Goal: Task Accomplishment & Management: Manage account settings

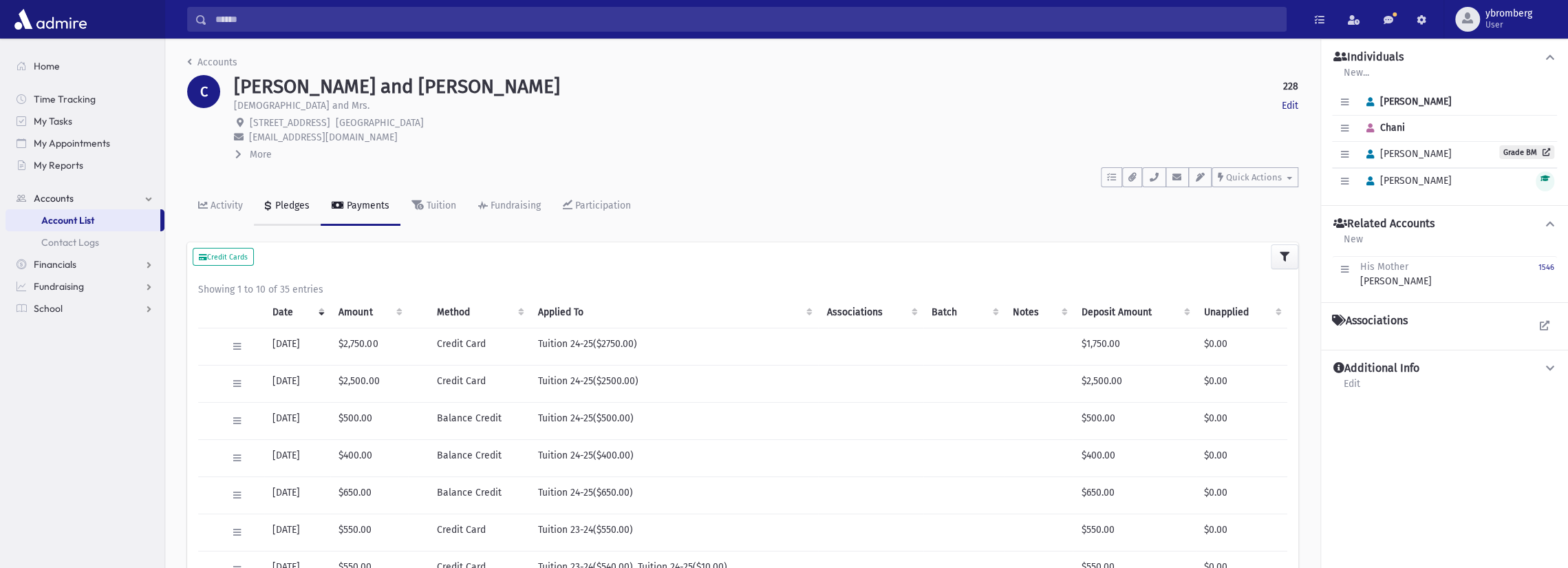
click at [300, 203] on div "Pledges" at bounding box center [291, 205] width 37 height 12
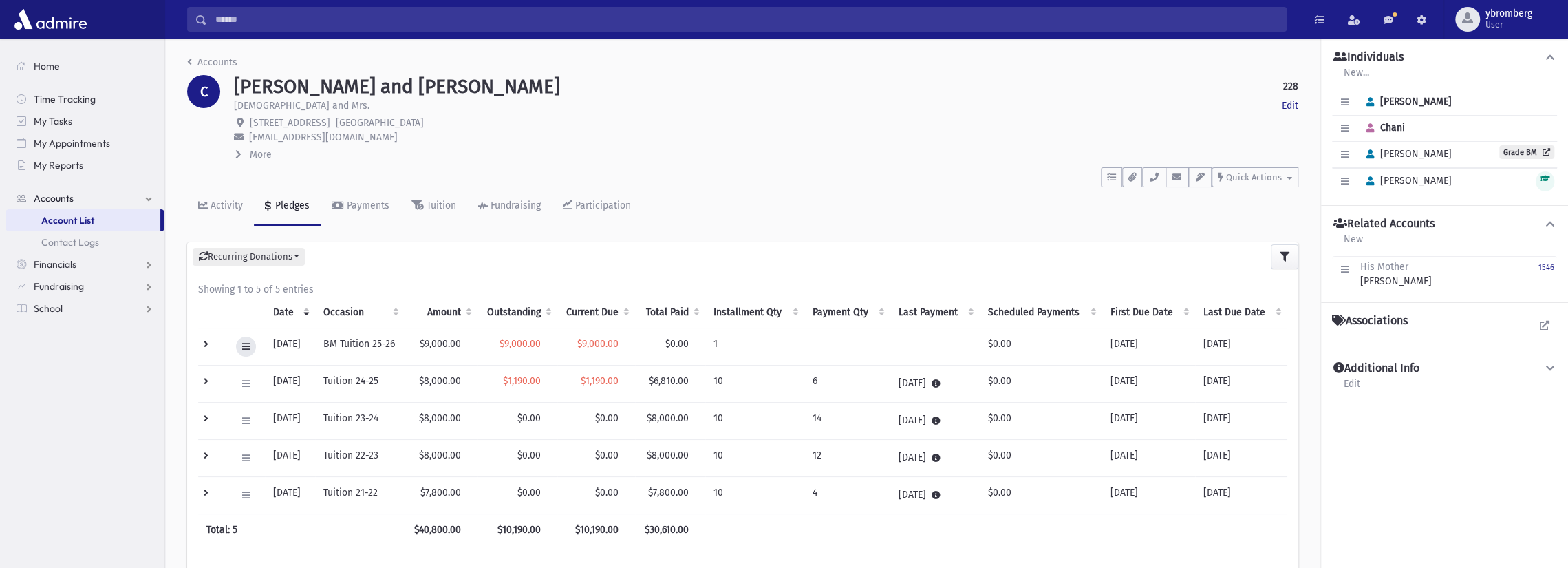
click at [246, 346] on icon at bounding box center [246, 346] width 8 height 9
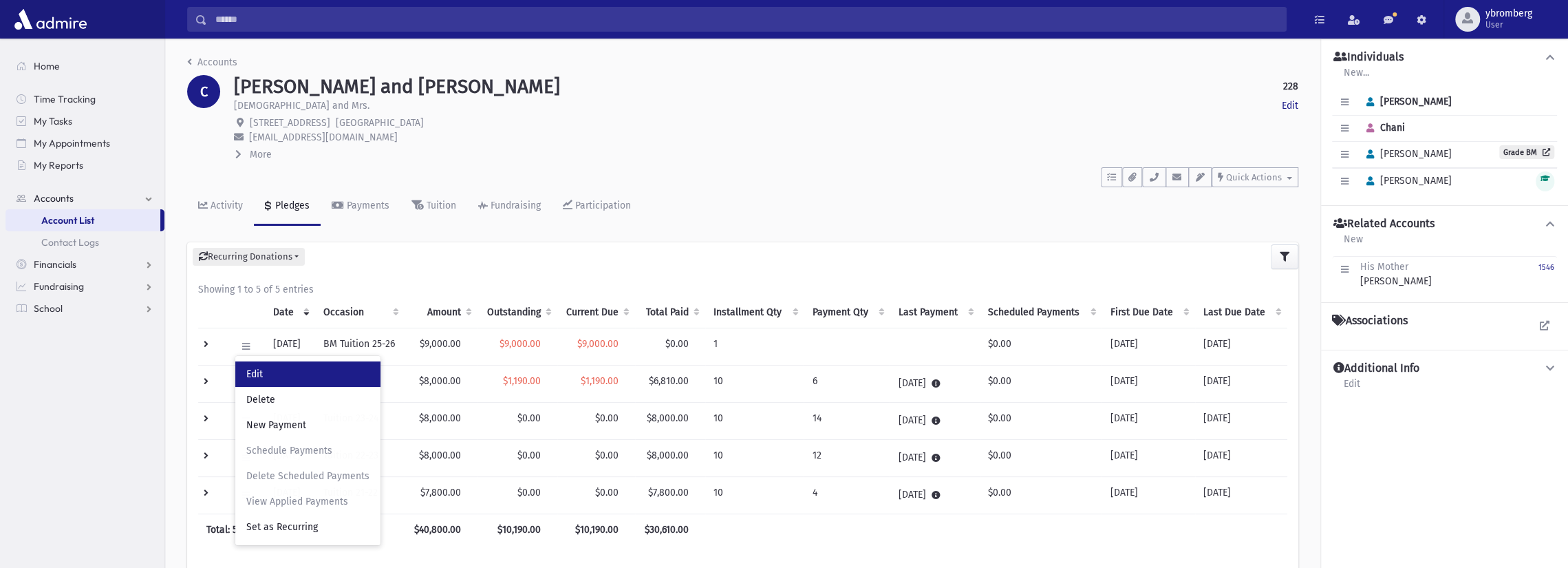
click at [259, 367] on link "Edit" at bounding box center [308, 374] width 145 height 25
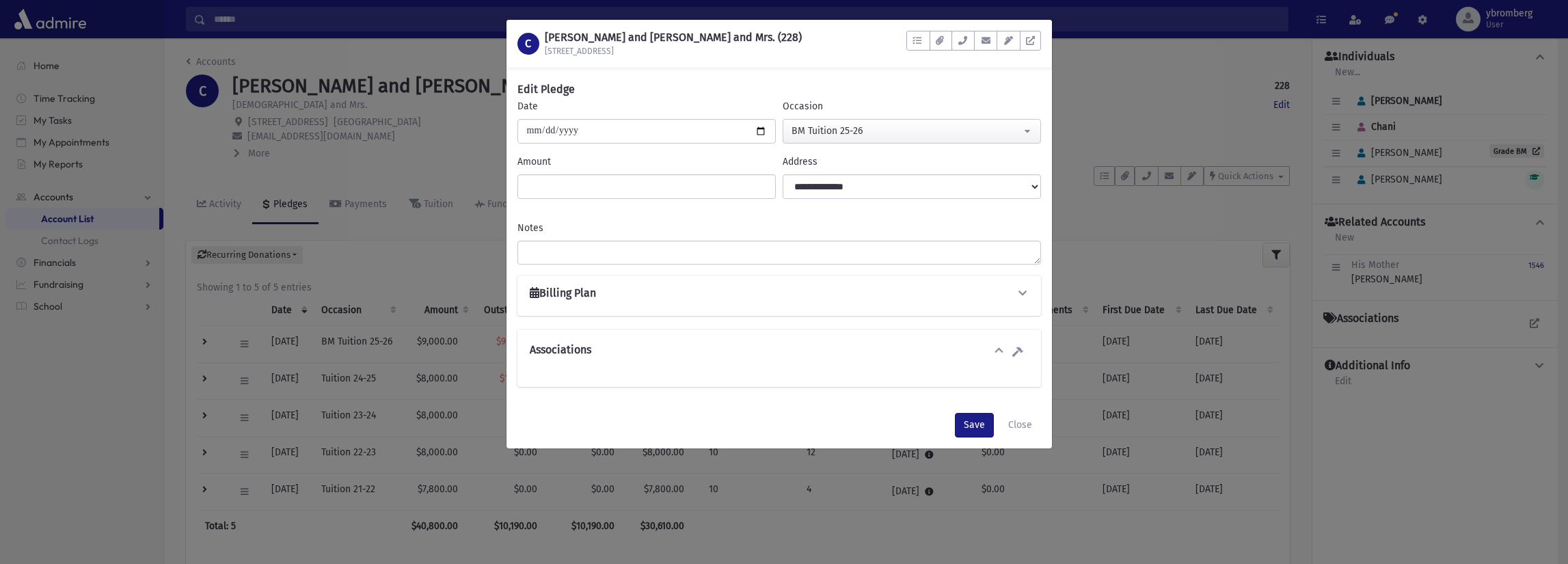
click at [657, 305] on div "**********" at bounding box center [779, 296] width 523 height 40
click at [1024, 293] on icon at bounding box center [1022, 292] width 13 height 9
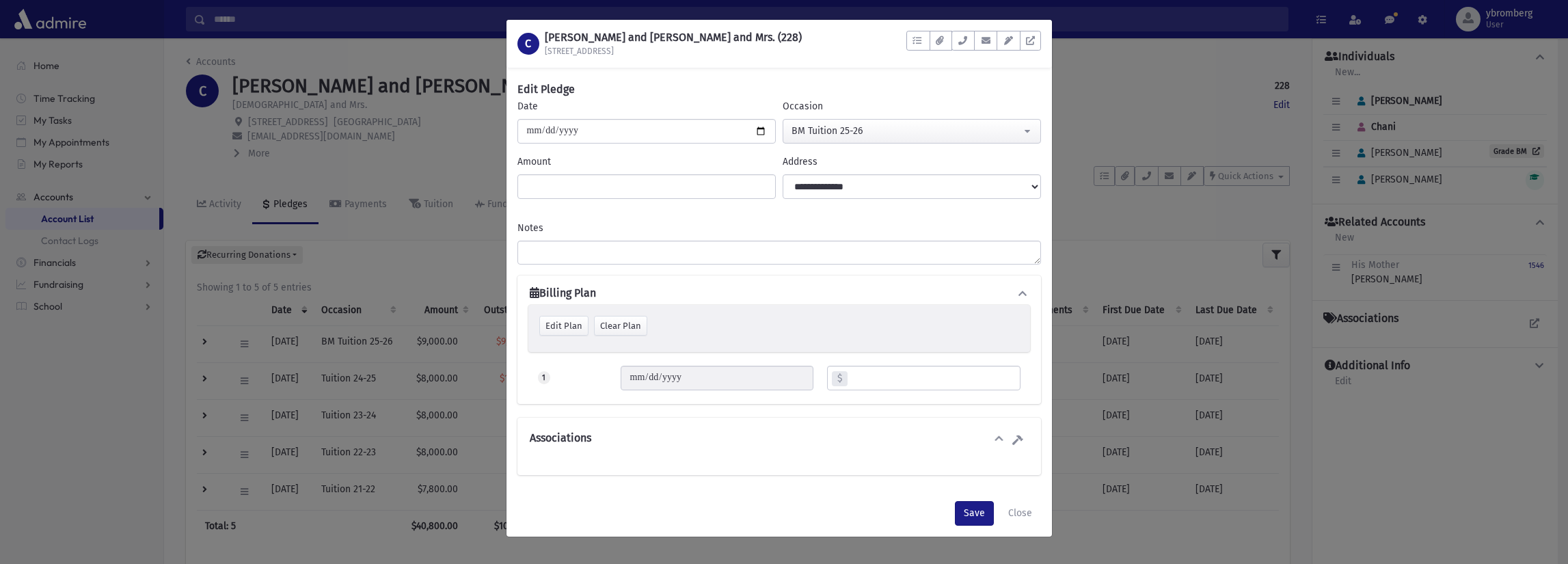
drag, startPoint x: 573, startPoint y: 326, endPoint x: 616, endPoint y: 336, distance: 44.1
click at [616, 336] on div "Edit Plan Clear Plan Single Bill Create Plan" at bounding box center [779, 329] width 480 height 25
click at [624, 329] on div "Clear Plan" at bounding box center [620, 326] width 54 height 20
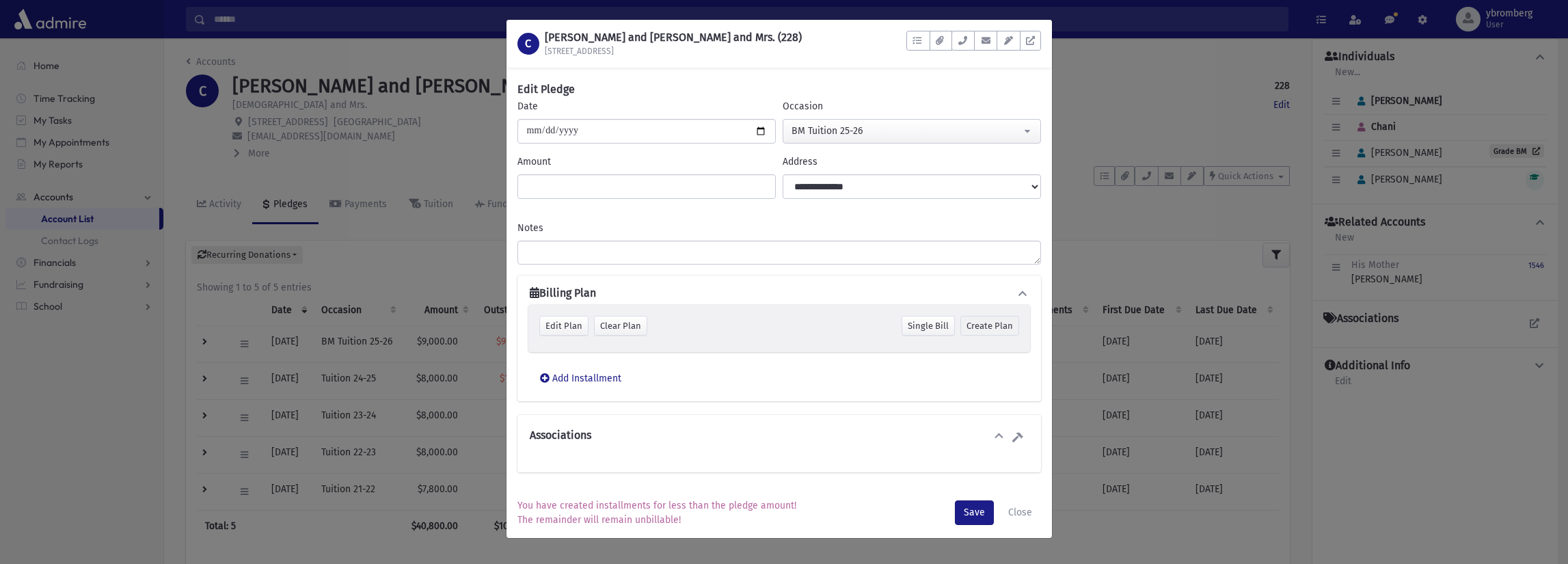
click at [998, 322] on div "Create Plan" at bounding box center [989, 326] width 59 height 20
type input "**********"
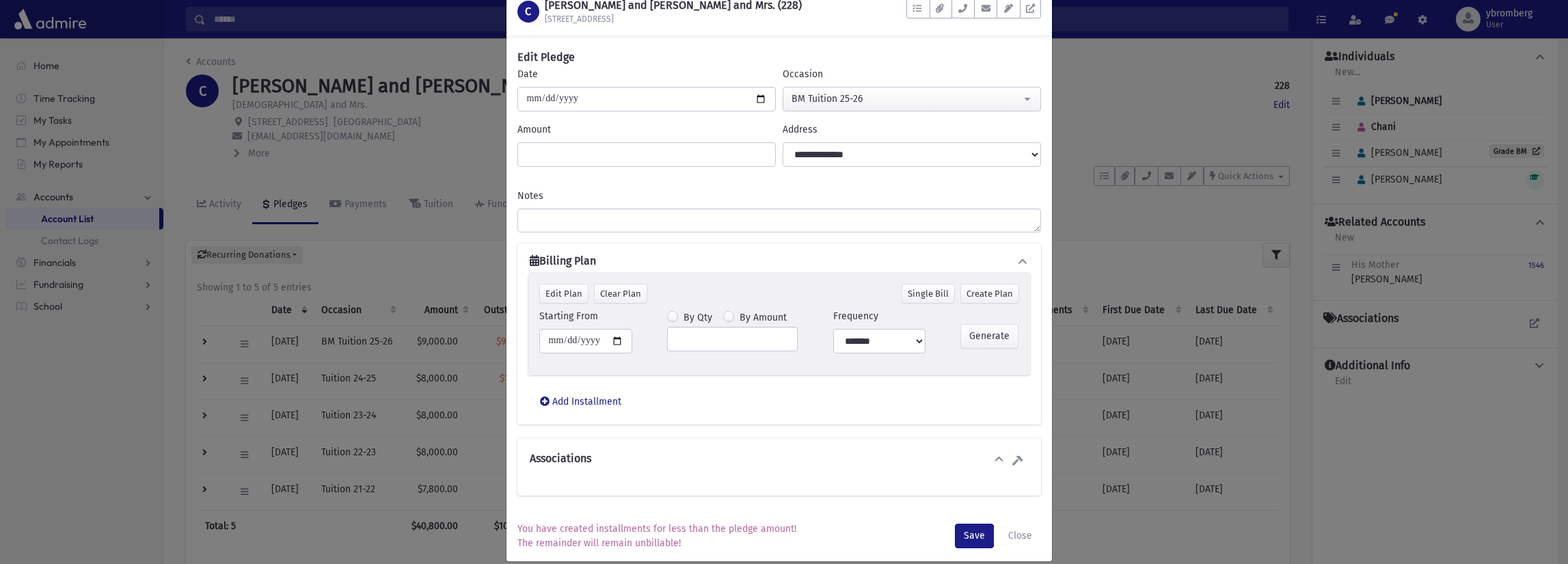
scroll to position [48, 0]
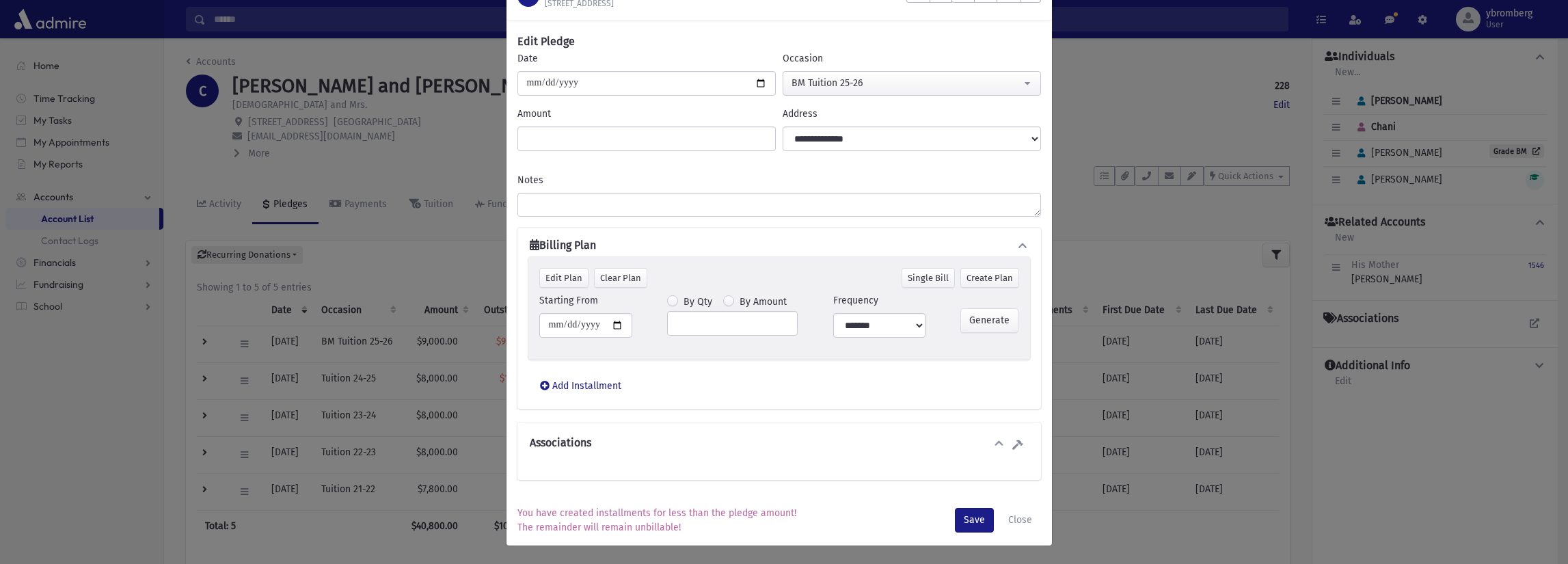
click at [740, 298] on label "By Amount" at bounding box center [763, 303] width 47 height 17
click at [718, 320] on input "number" at bounding box center [733, 323] width 131 height 24
type input "***"
click at [873, 325] on select "**********" at bounding box center [880, 324] width 92 height 24
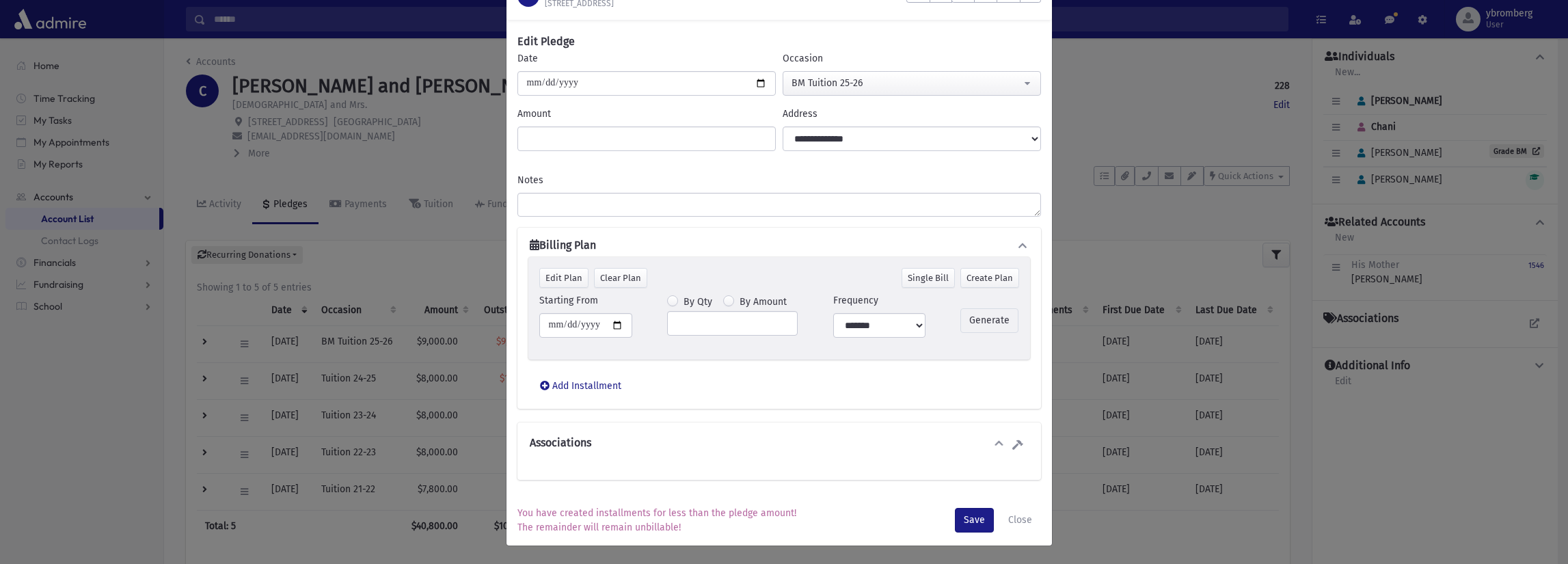
click at [969, 319] on div "Generate" at bounding box center [989, 320] width 58 height 24
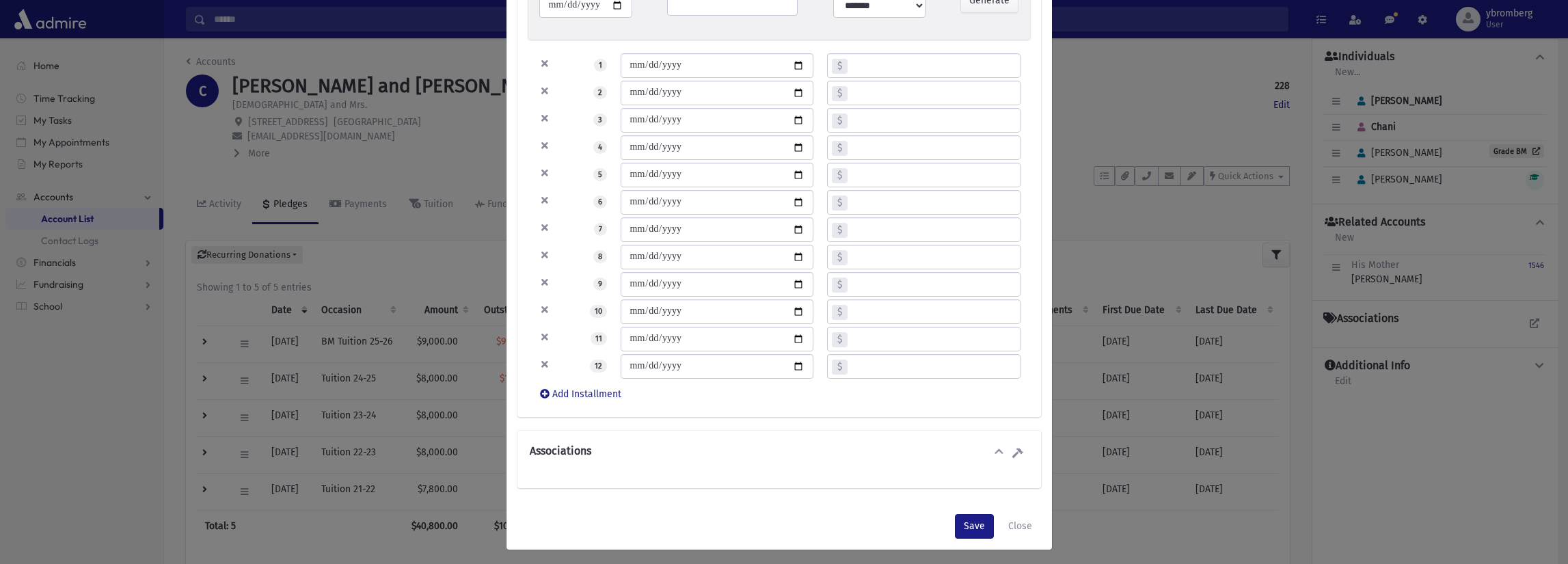
scroll to position [371, 0]
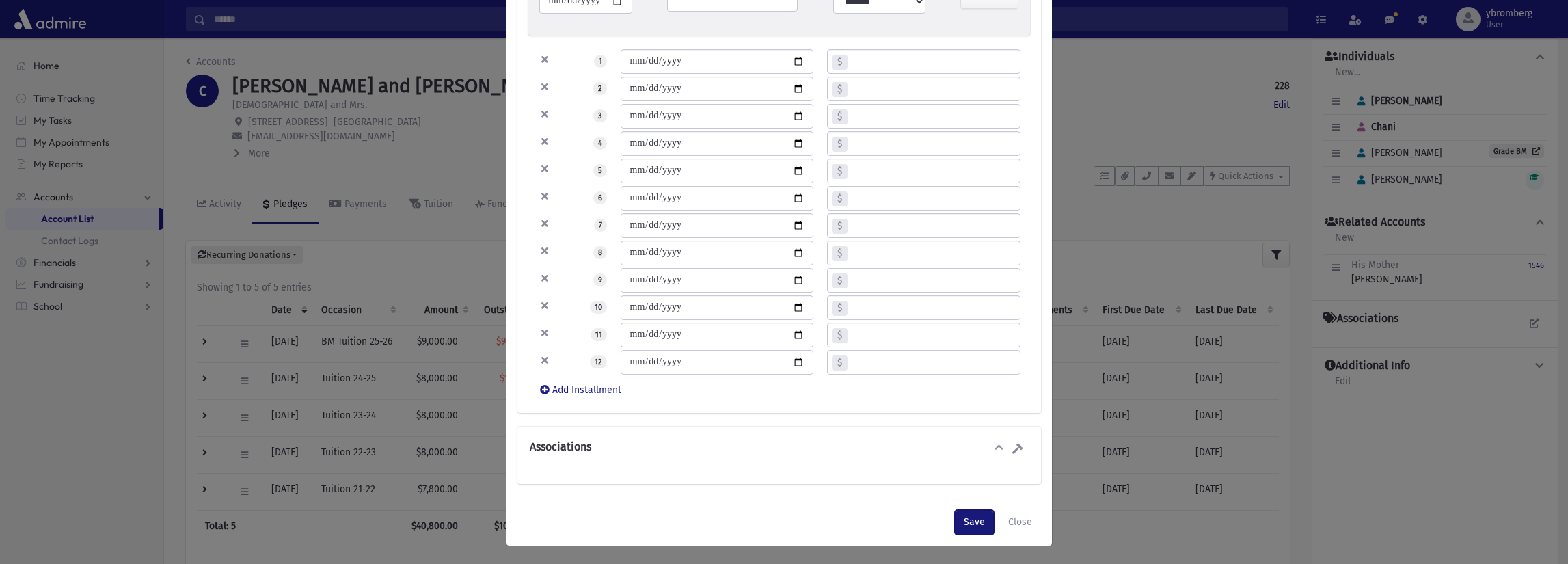
click at [963, 523] on button "Save" at bounding box center [974, 521] width 39 height 24
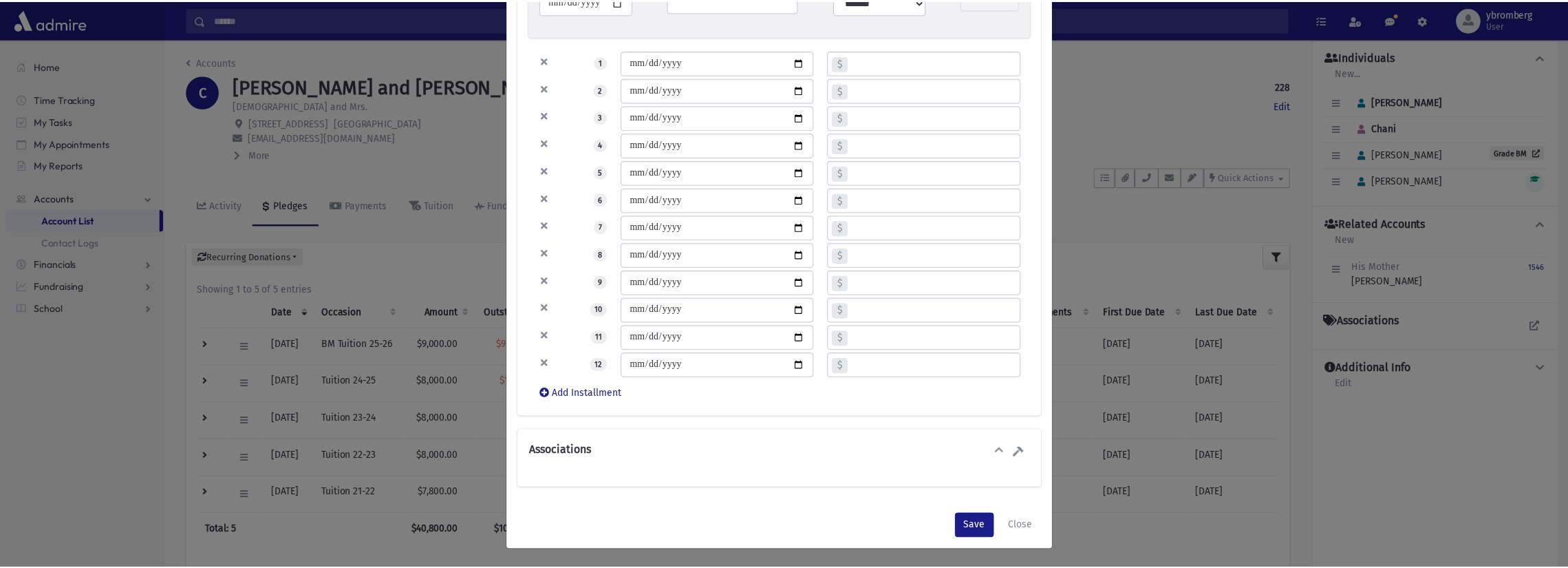
scroll to position [0, 0]
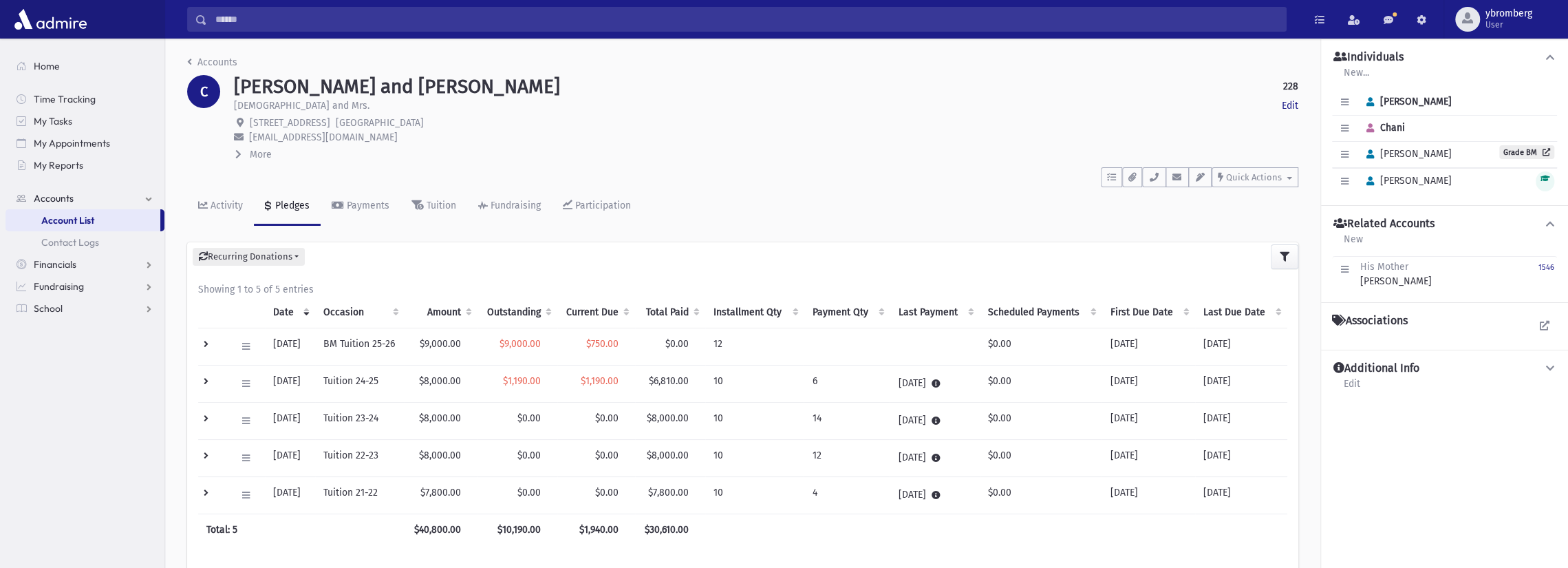
click at [231, 13] on input "Search" at bounding box center [746, 19] width 1079 height 24
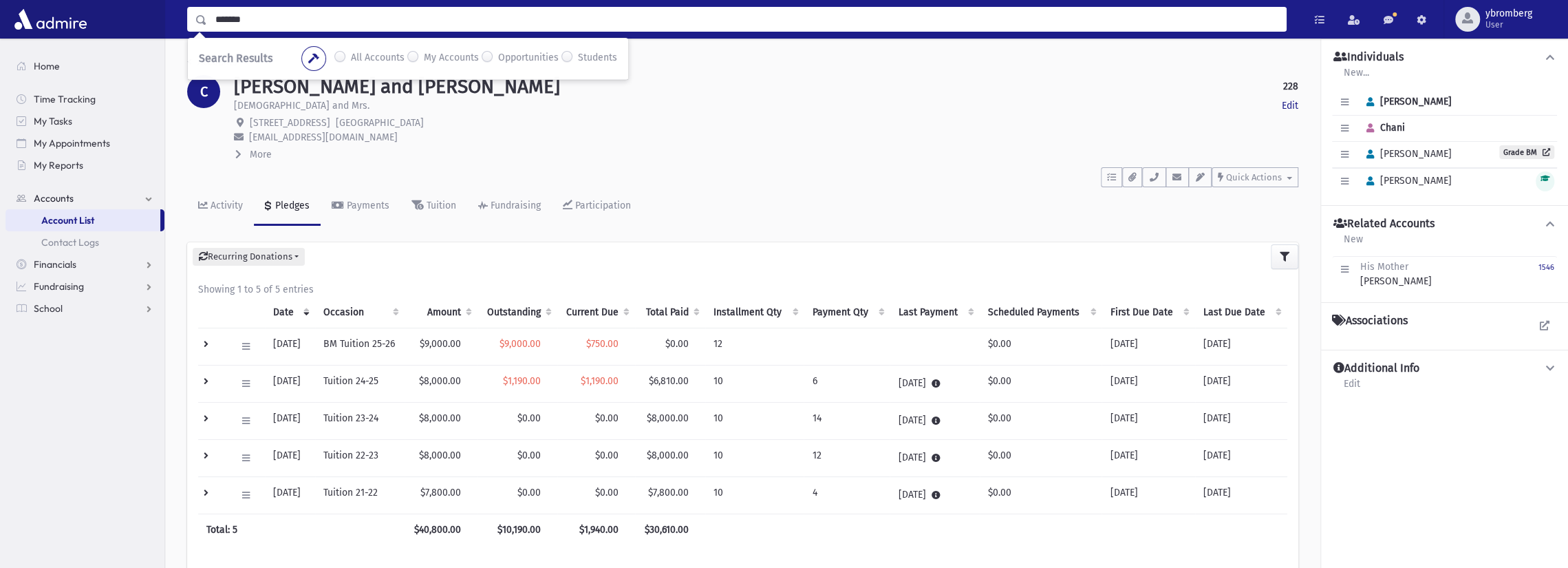
type input "*******"
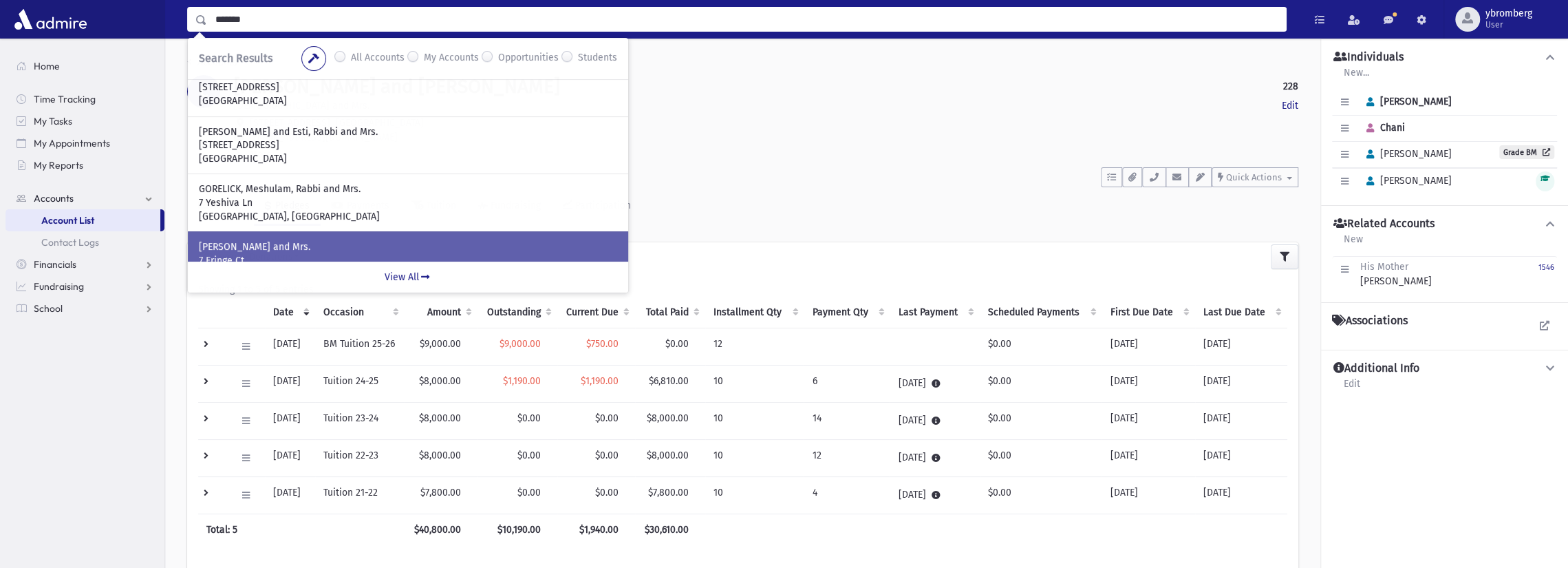
scroll to position [69, 0]
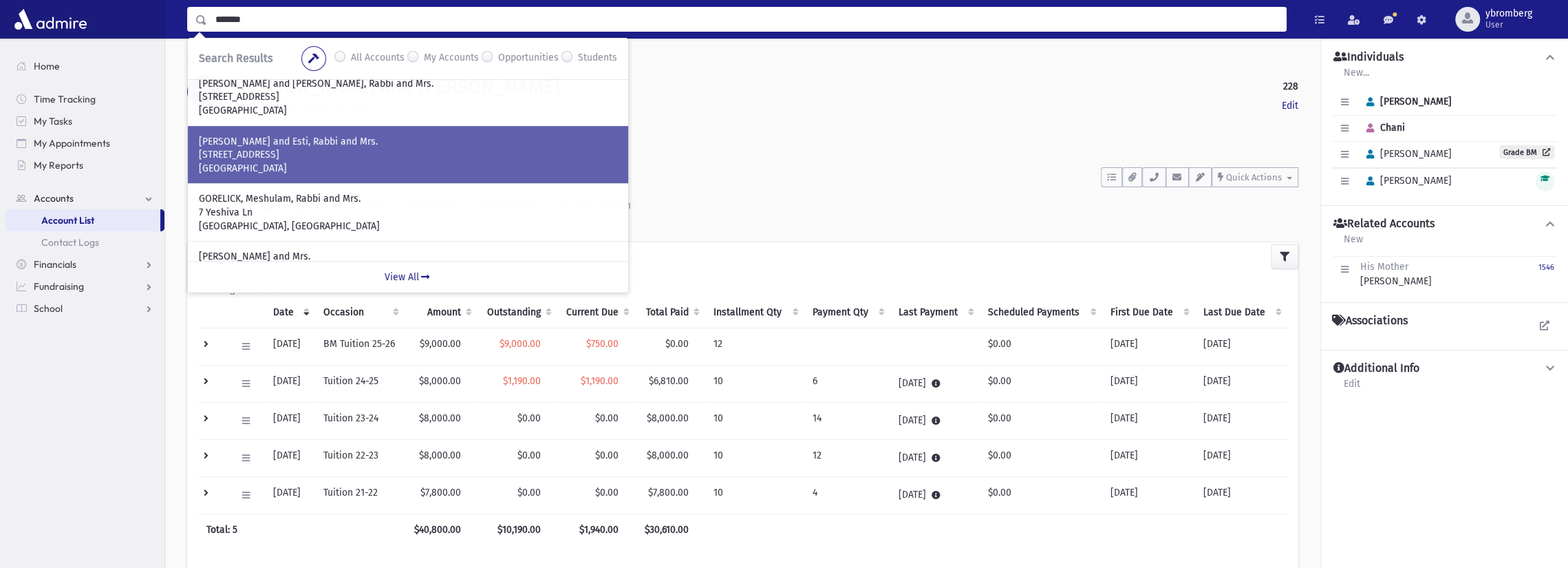
click at [241, 163] on p "[GEOGRAPHIC_DATA]" at bounding box center [408, 169] width 419 height 14
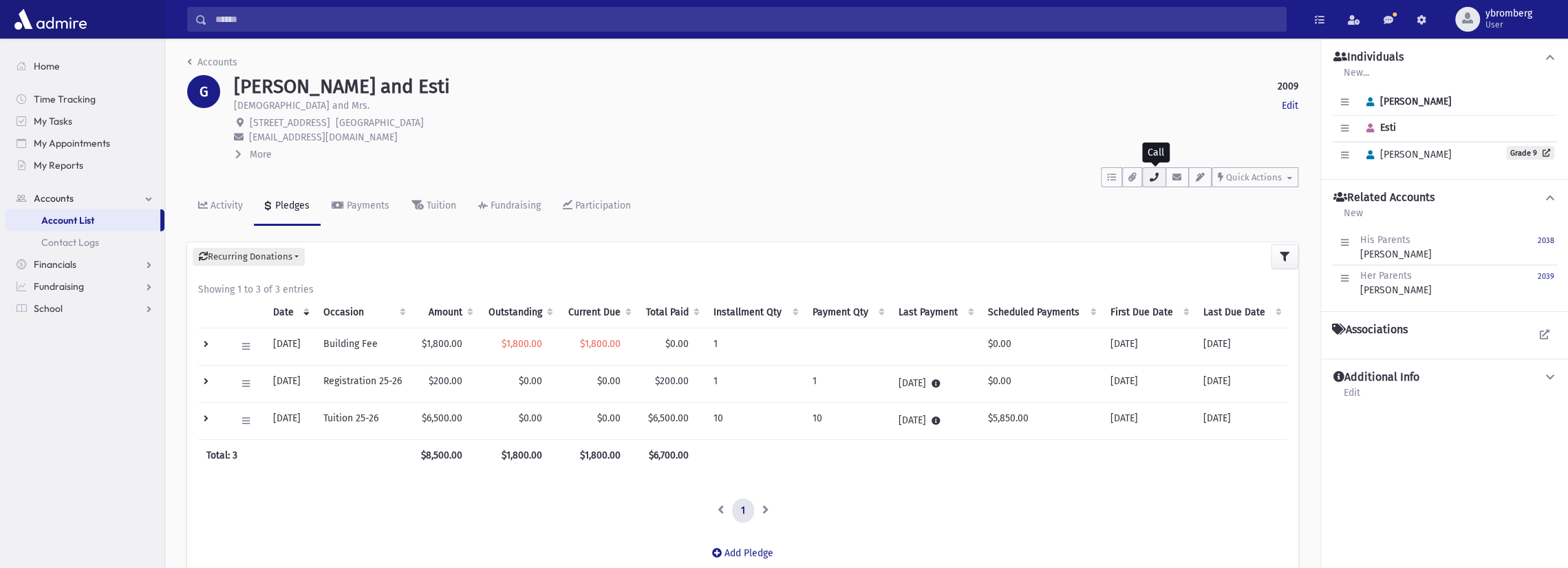
click at [1160, 180] on icon "button" at bounding box center [1154, 177] width 11 height 9
click at [355, 204] on div "Payments" at bounding box center [367, 205] width 46 height 12
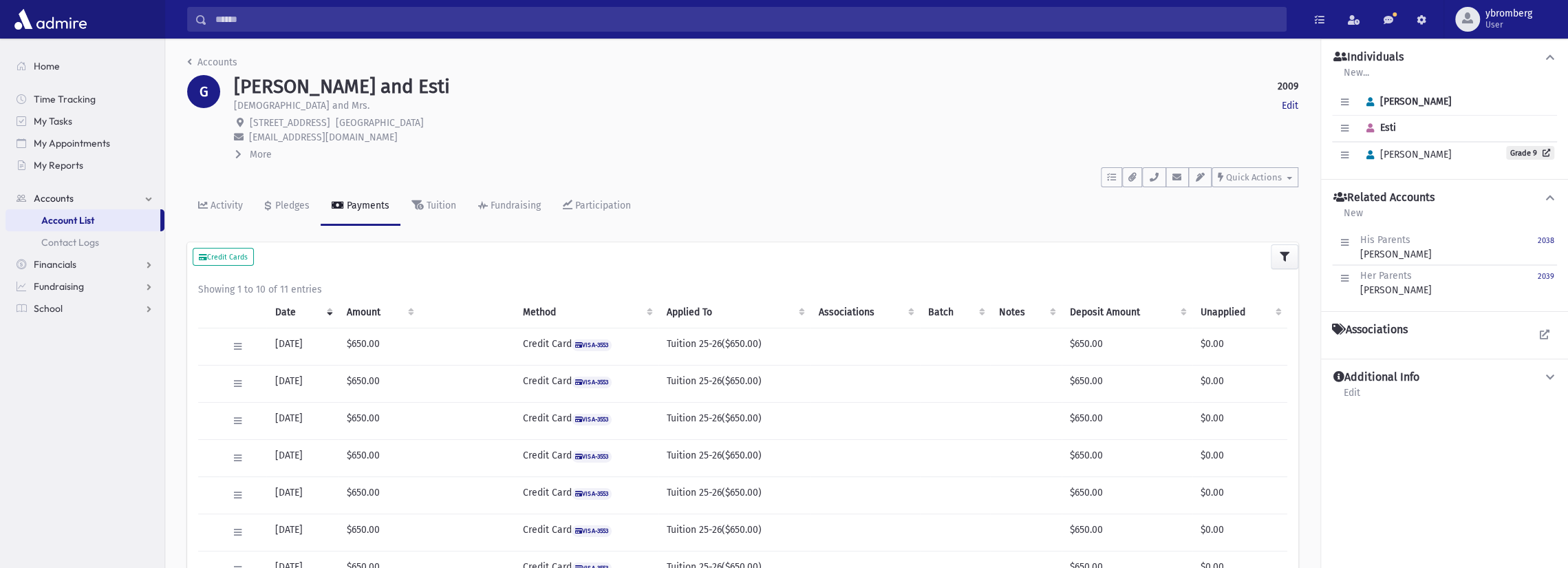
click at [314, 23] on input "Search" at bounding box center [746, 19] width 1079 height 24
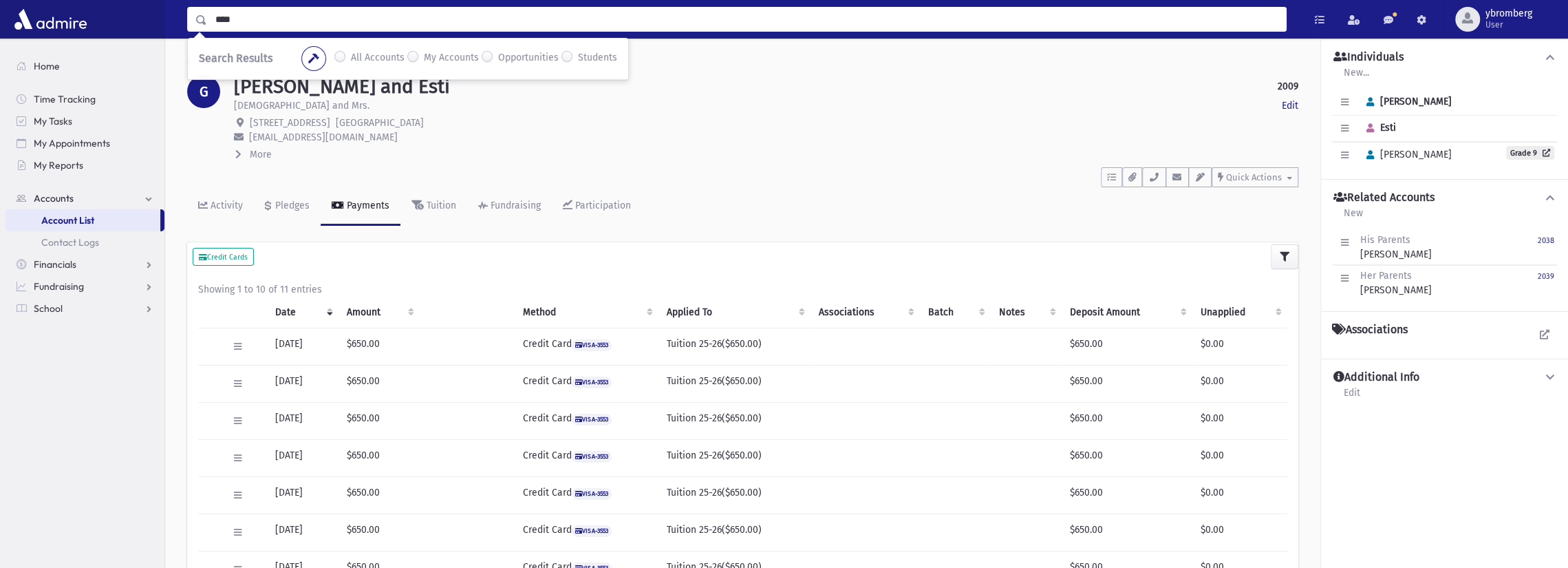
type input "****"
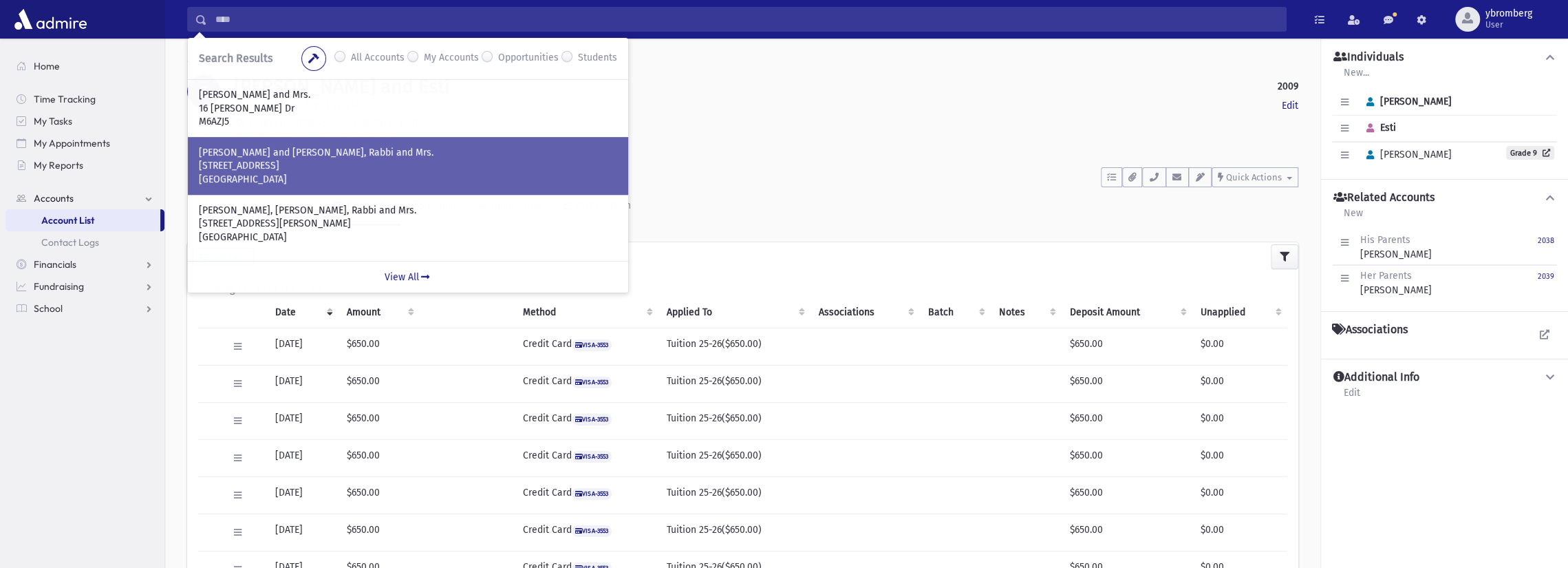
click at [273, 161] on p "[STREET_ADDRESS]" at bounding box center [408, 165] width 419 height 14
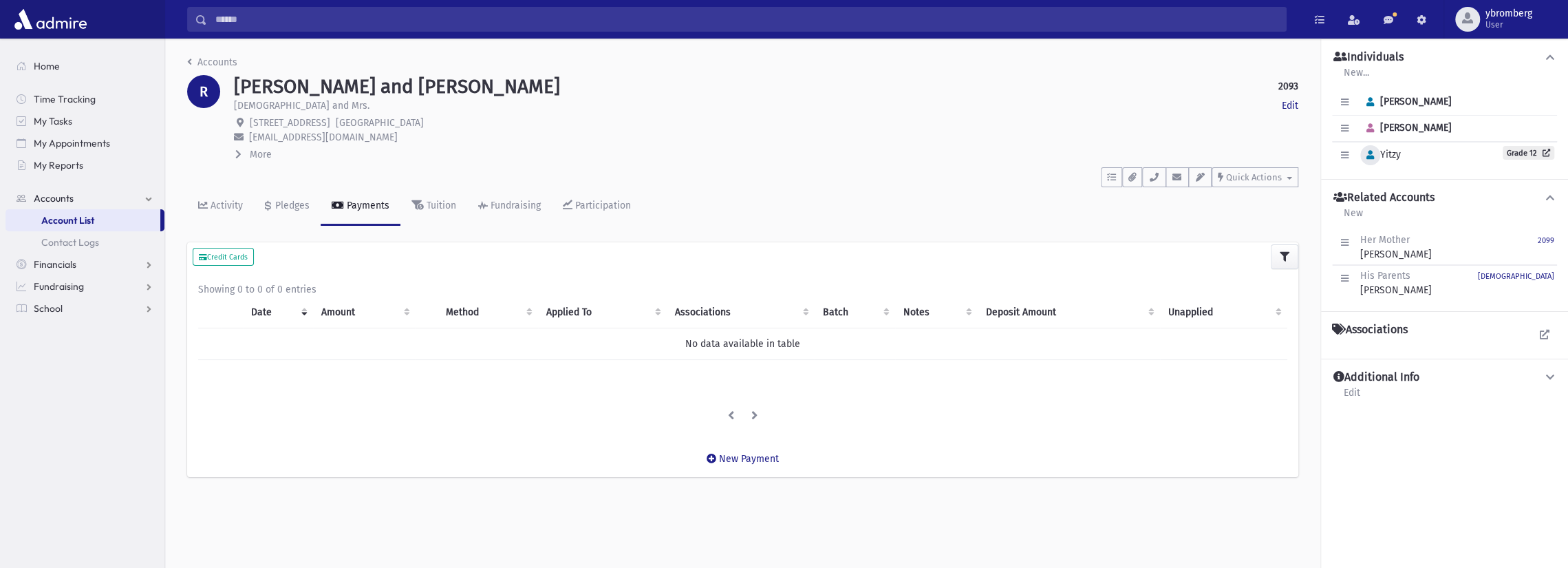
click at [1371, 156] on icon "button" at bounding box center [1370, 155] width 8 height 9
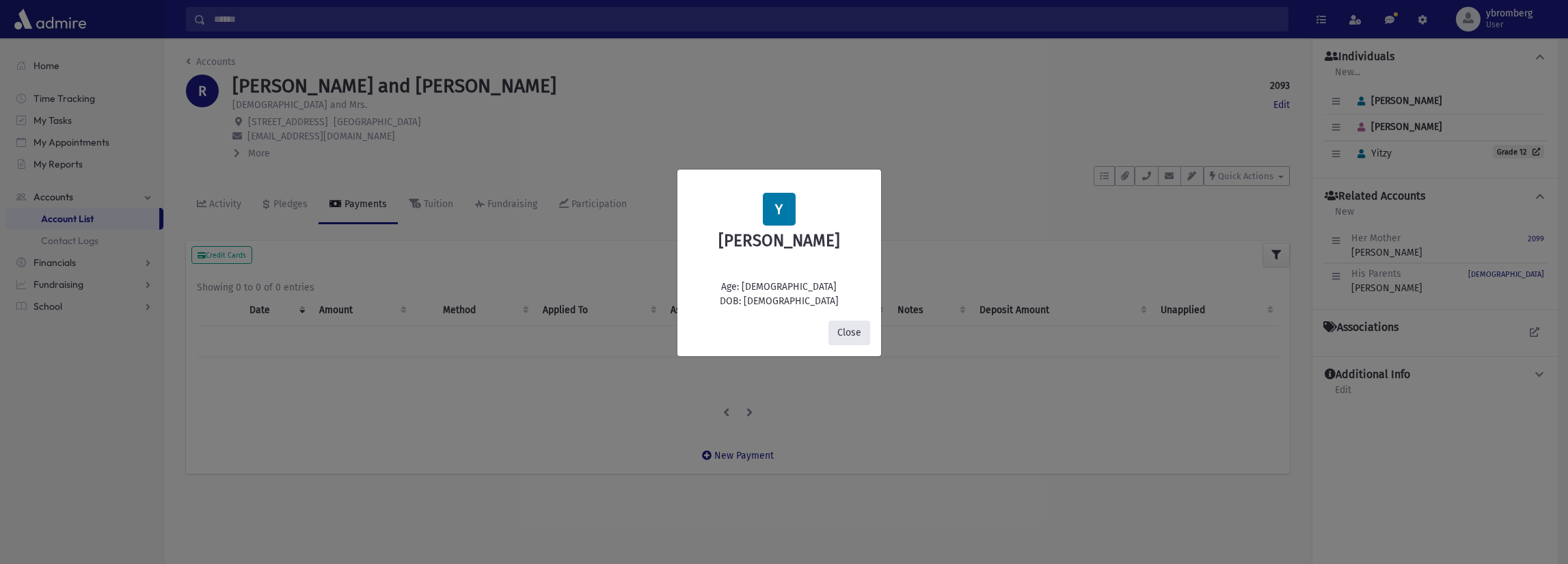
click at [861, 335] on button "Close" at bounding box center [849, 332] width 42 height 24
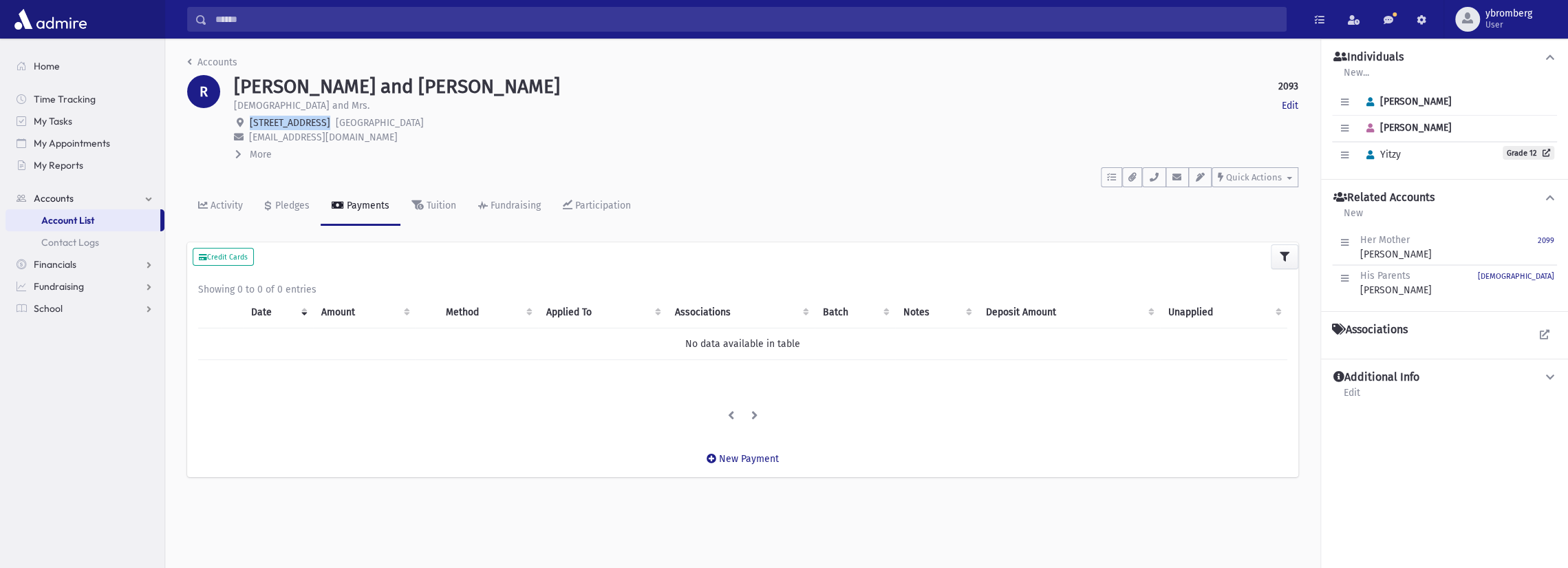
drag, startPoint x: 251, startPoint y: 123, endPoint x: 323, endPoint y: 126, distance: 72.1
click at [323, 126] on span "[STREET_ADDRESS]" at bounding box center [289, 123] width 80 height 12
copy span "[STREET_ADDRESS]"
click at [1152, 181] on icon "button" at bounding box center [1154, 177] width 11 height 9
drag, startPoint x: 1219, startPoint y: 213, endPoint x: 1017, endPoint y: 188, distance: 203.5
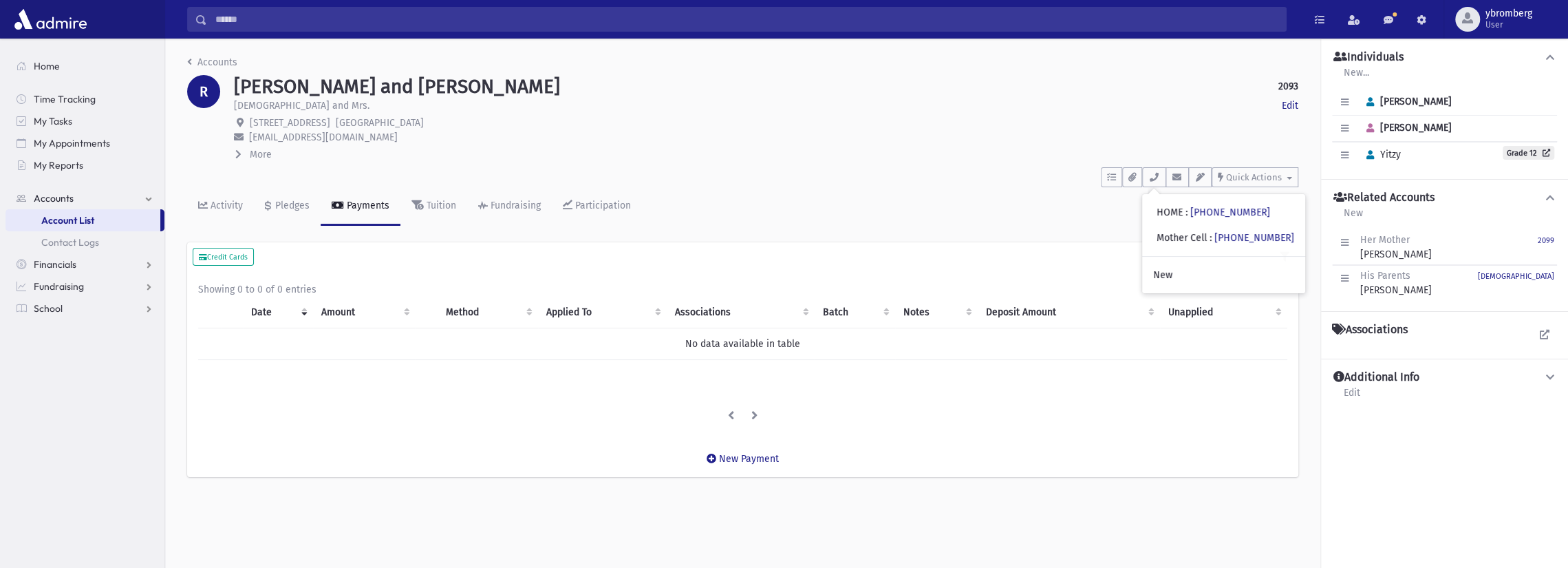
click at [1017, 188] on div "Activity Pledges Payments Tuition Fundraising Participation" at bounding box center [743, 213] width 1111 height 51
click at [1154, 180] on icon "button" at bounding box center [1154, 177] width 11 height 9
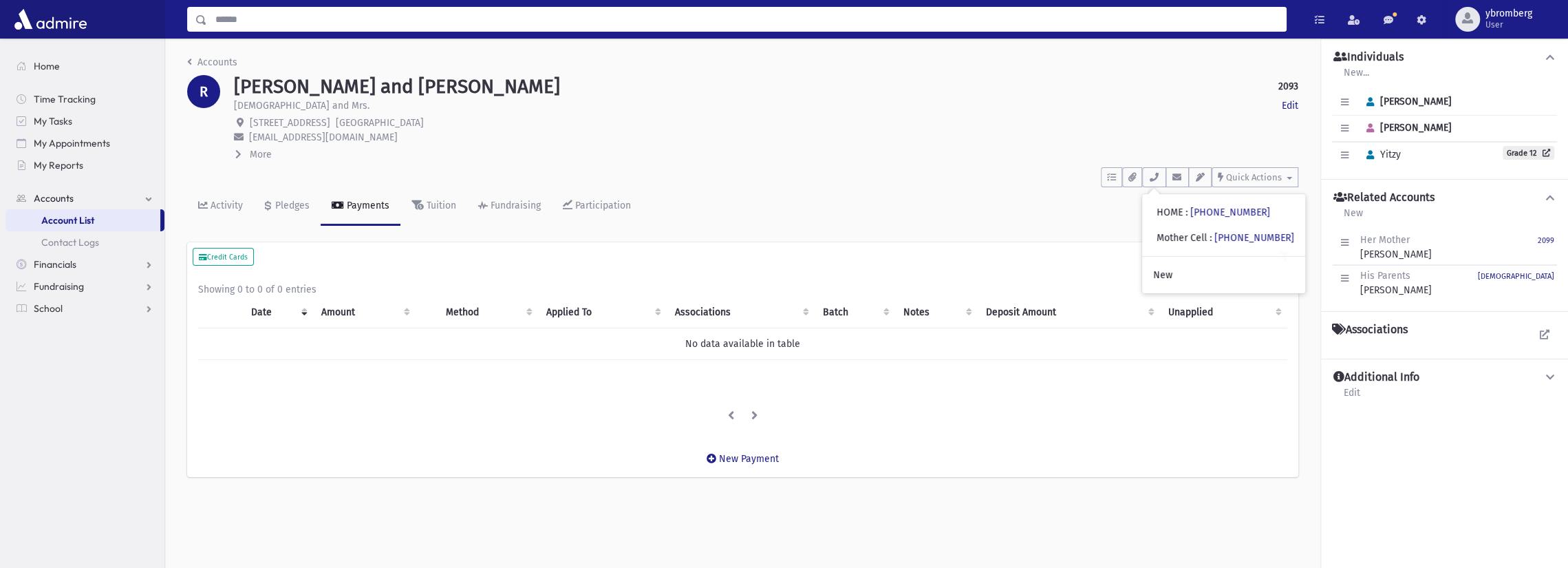
click at [289, 8] on input "Search" at bounding box center [746, 19] width 1079 height 24
type input "*******"
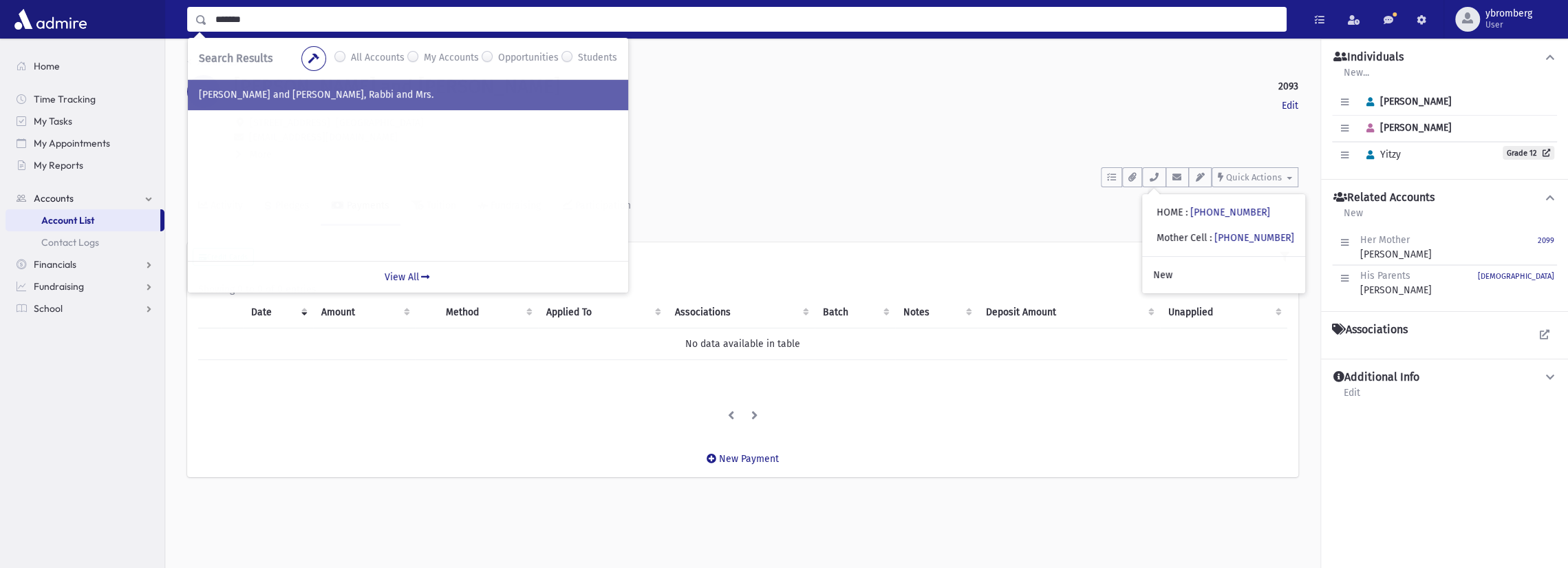
click at [304, 86] on div "[PERSON_NAME] and [PERSON_NAME], Rabbi and Mrs." at bounding box center [408, 95] width 441 height 30
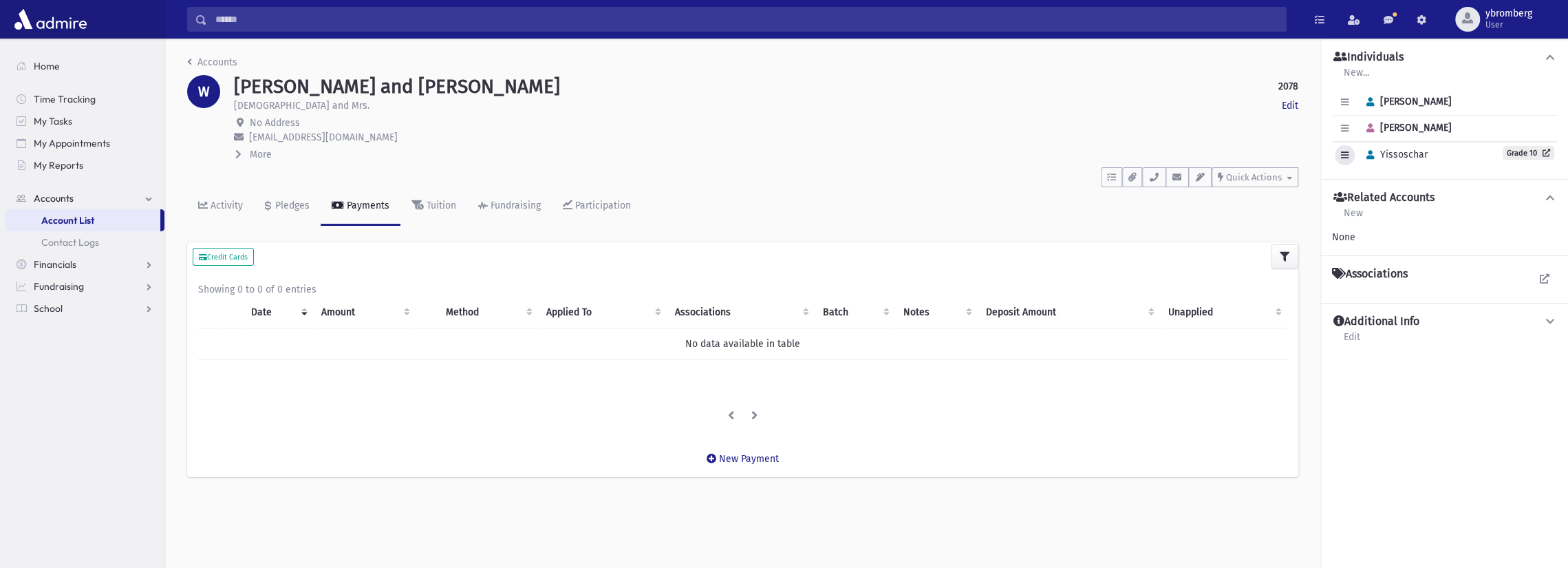
click at [1347, 159] on button "button" at bounding box center [1345, 155] width 20 height 20
click at [1504, 427] on div "Individuals New... New Individual Add Existing Individual Create Primary Indivi…" at bounding box center [1444, 319] width 247 height 560
click at [1365, 148] on button "button" at bounding box center [1371, 155] width 20 height 20
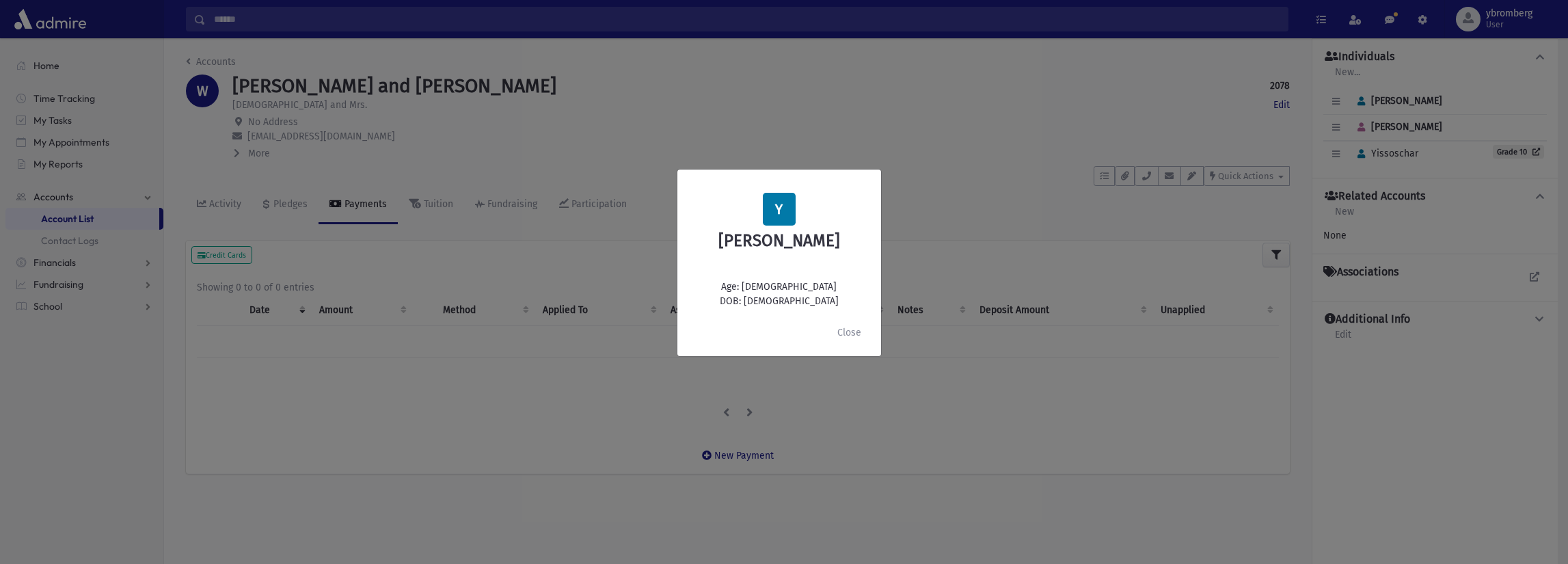
click at [796, 356] on div "Close" at bounding box center [779, 332] width 204 height 46
click at [855, 327] on button "Close" at bounding box center [849, 332] width 42 height 24
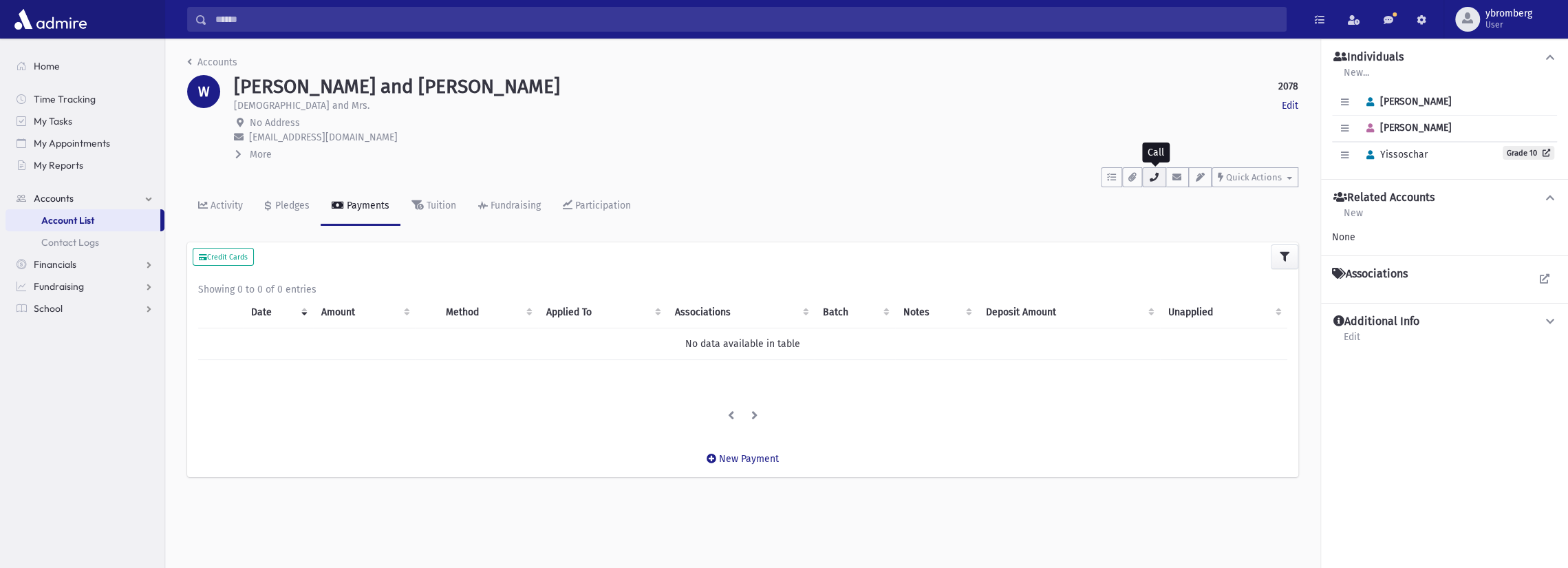
click at [1157, 177] on icon "button" at bounding box center [1154, 177] width 11 height 9
